Goal: Information Seeking & Learning: Learn about a topic

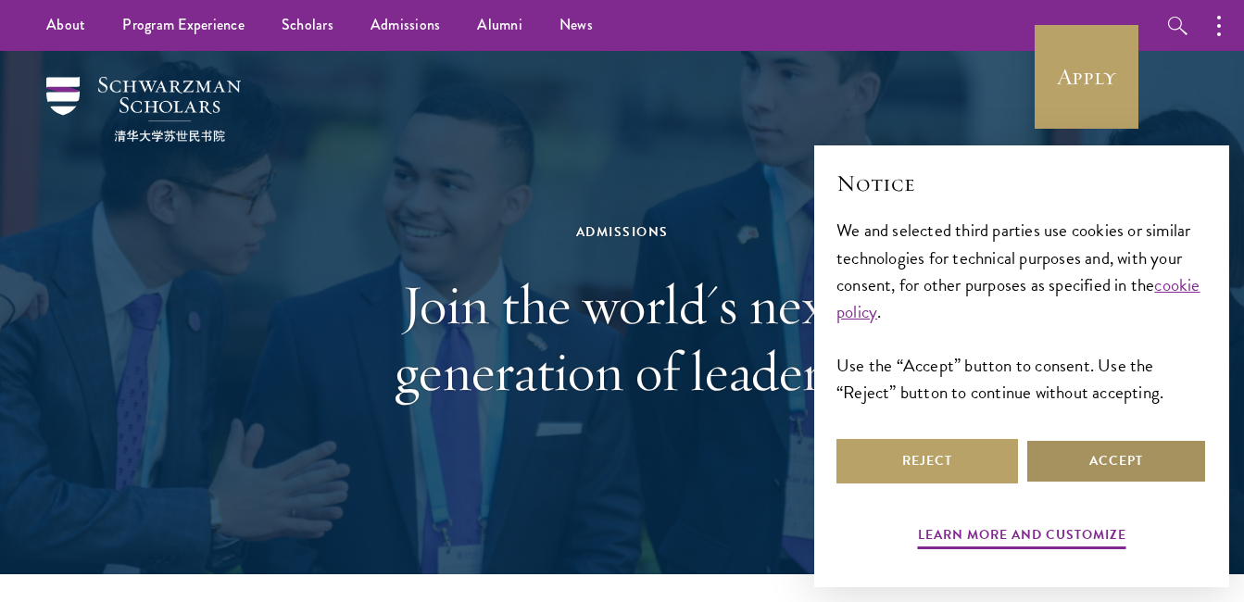
click at [1061, 471] on button "Accept" at bounding box center [1117, 461] width 182 height 44
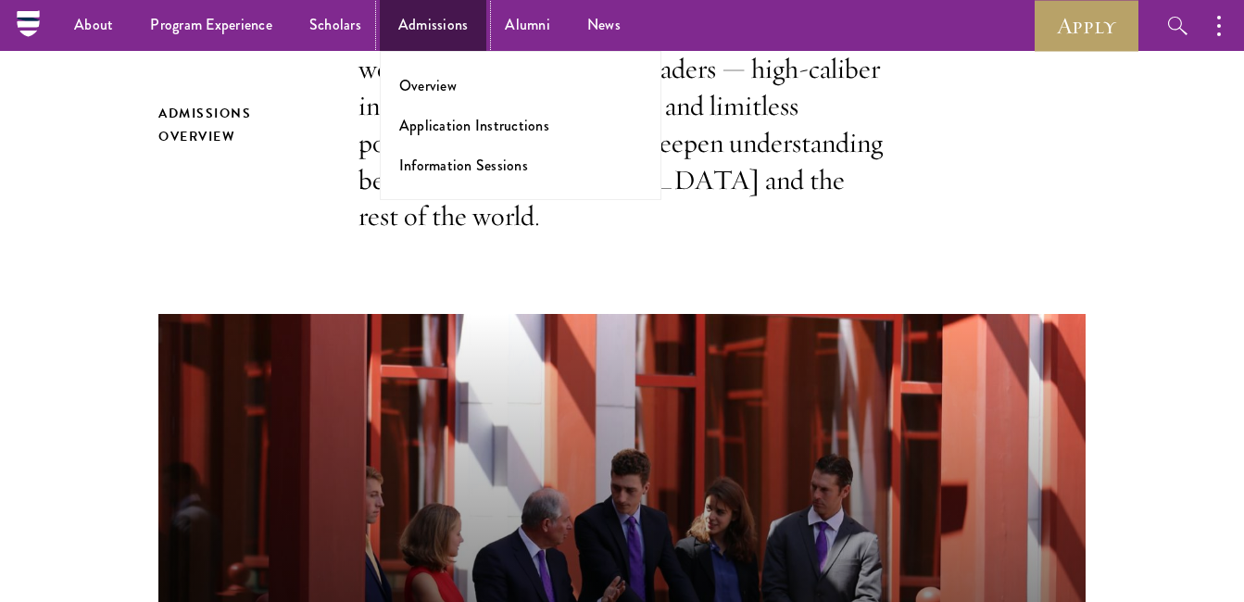
scroll to position [463, 0]
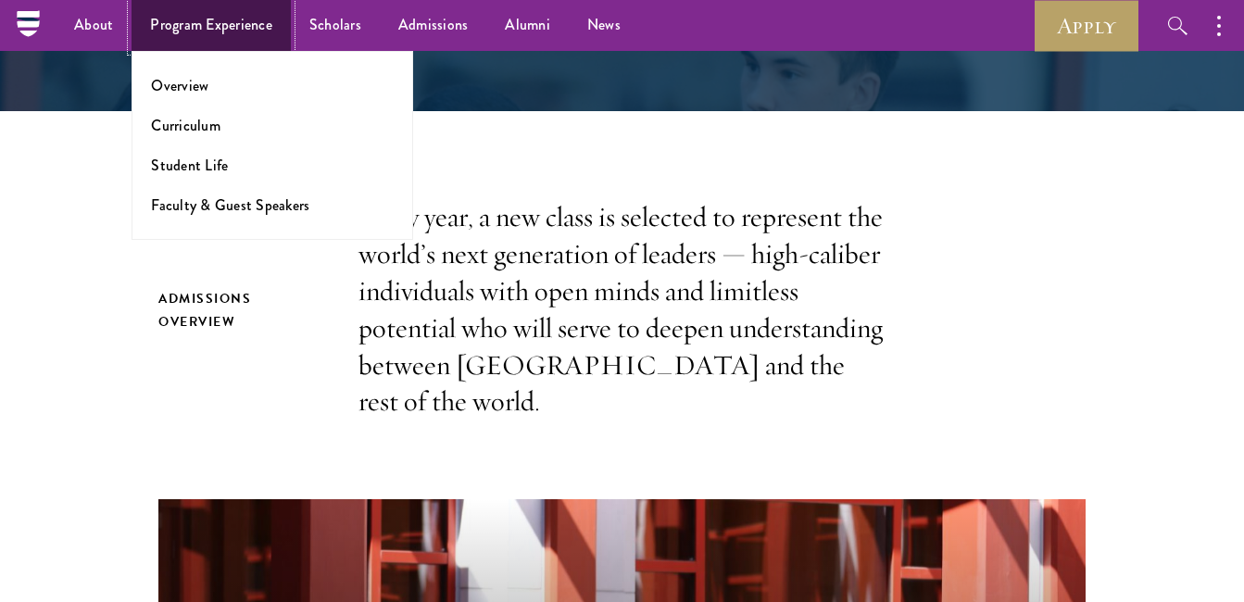
click at [216, 29] on link "Program Experience" at bounding box center [211, 25] width 159 height 51
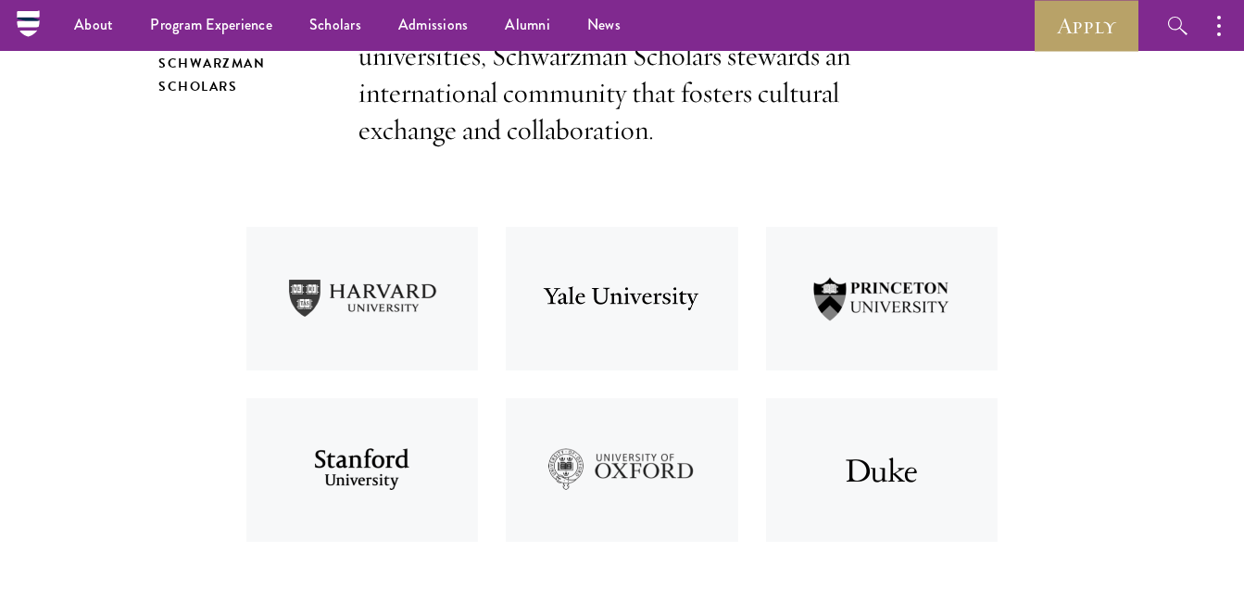
scroll to position [3, 0]
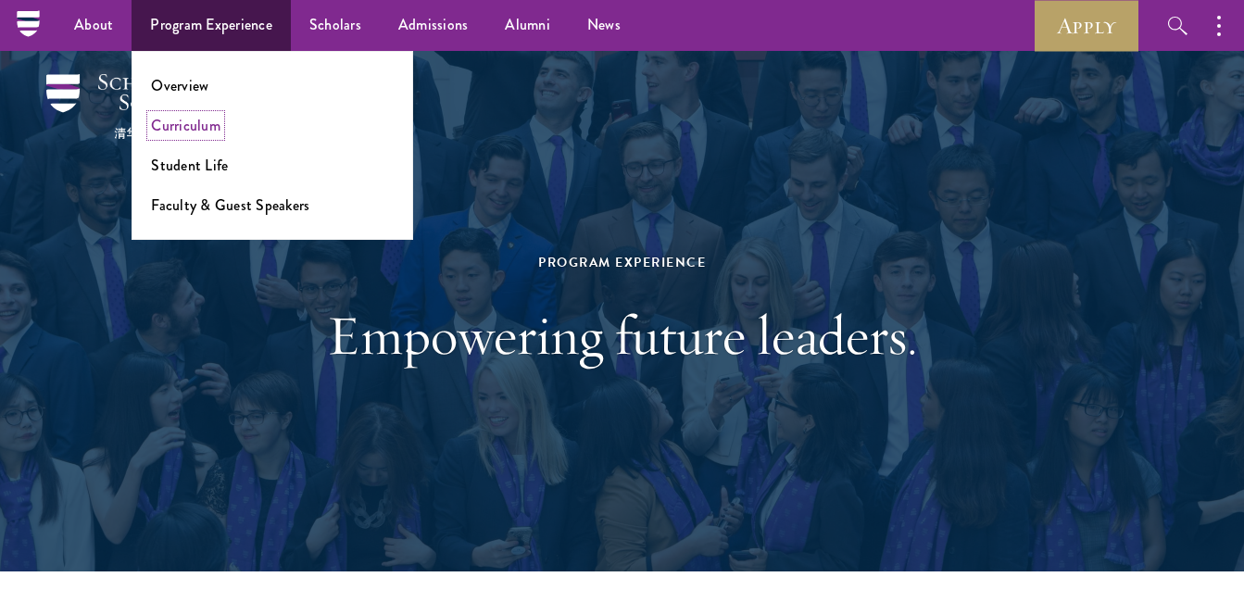
click at [173, 126] on link "Curriculum" at bounding box center [185, 125] width 69 height 21
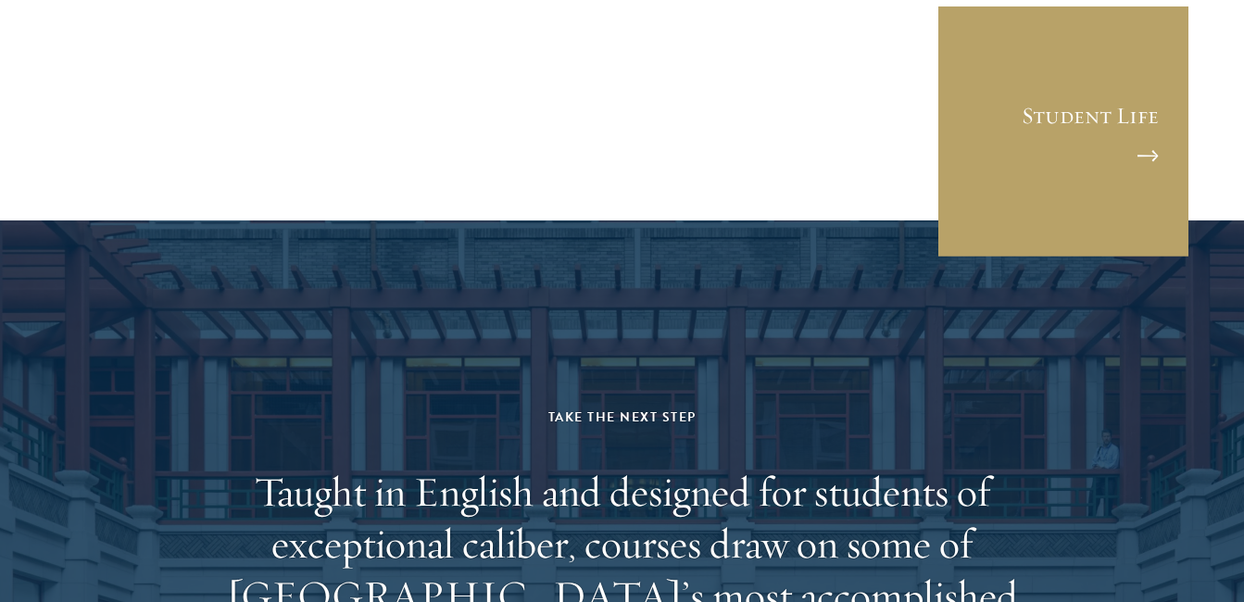
scroll to position [11677, 0]
